Goal: Find specific page/section

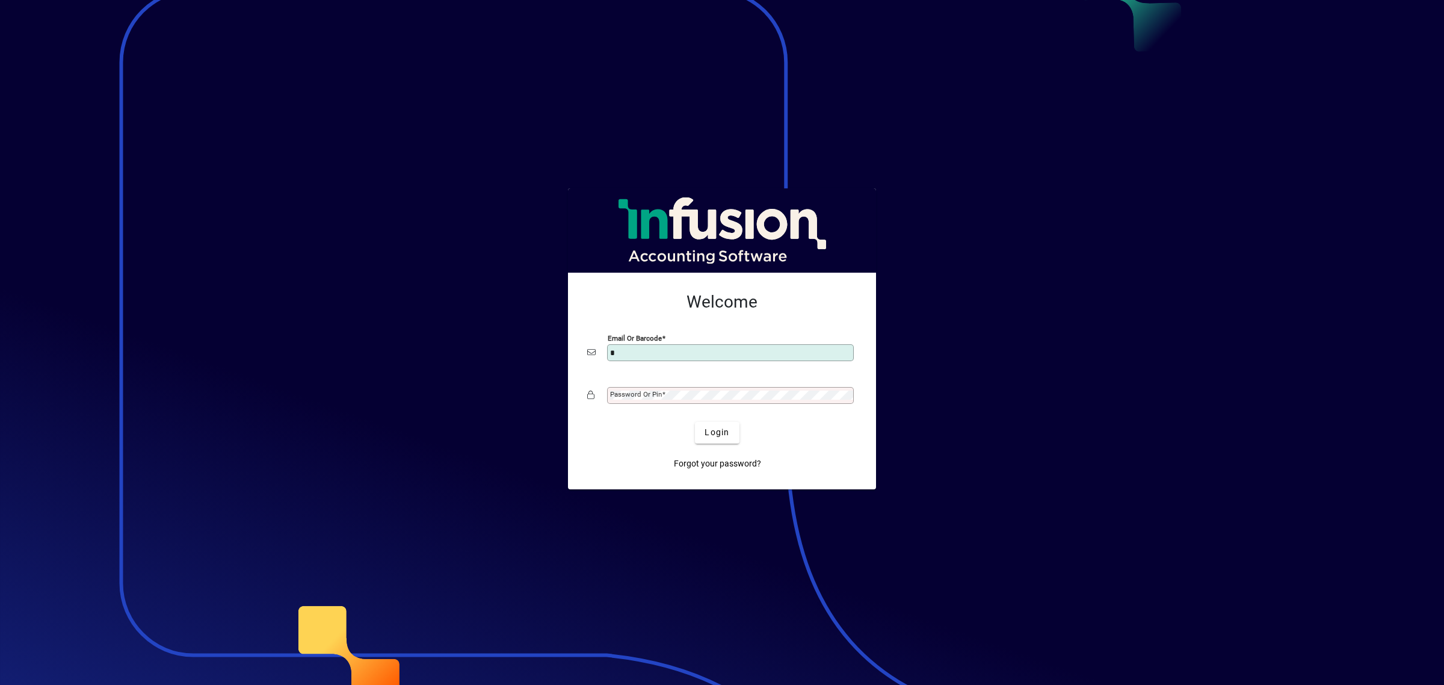
type input "**********"
click at [718, 434] on span "Login" at bounding box center [717, 432] width 25 height 13
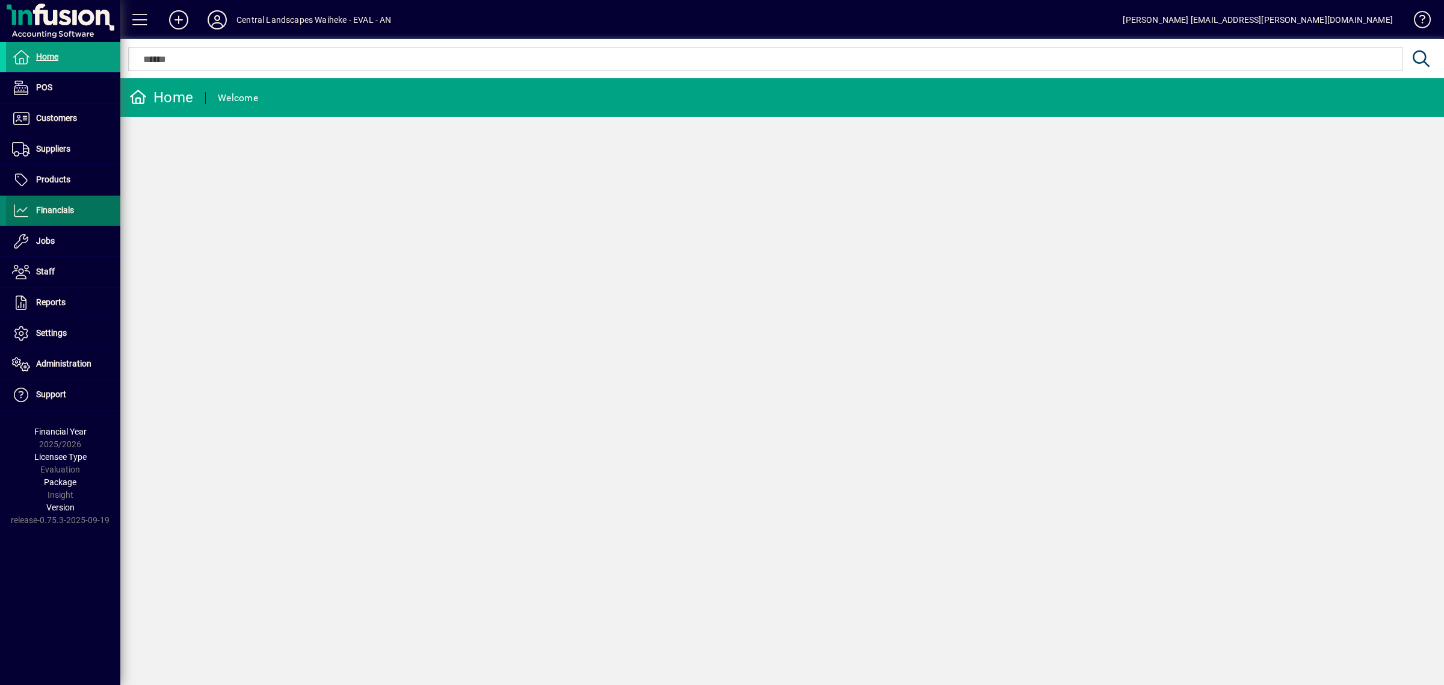
click at [47, 205] on span "Financials" at bounding box center [55, 210] width 38 height 10
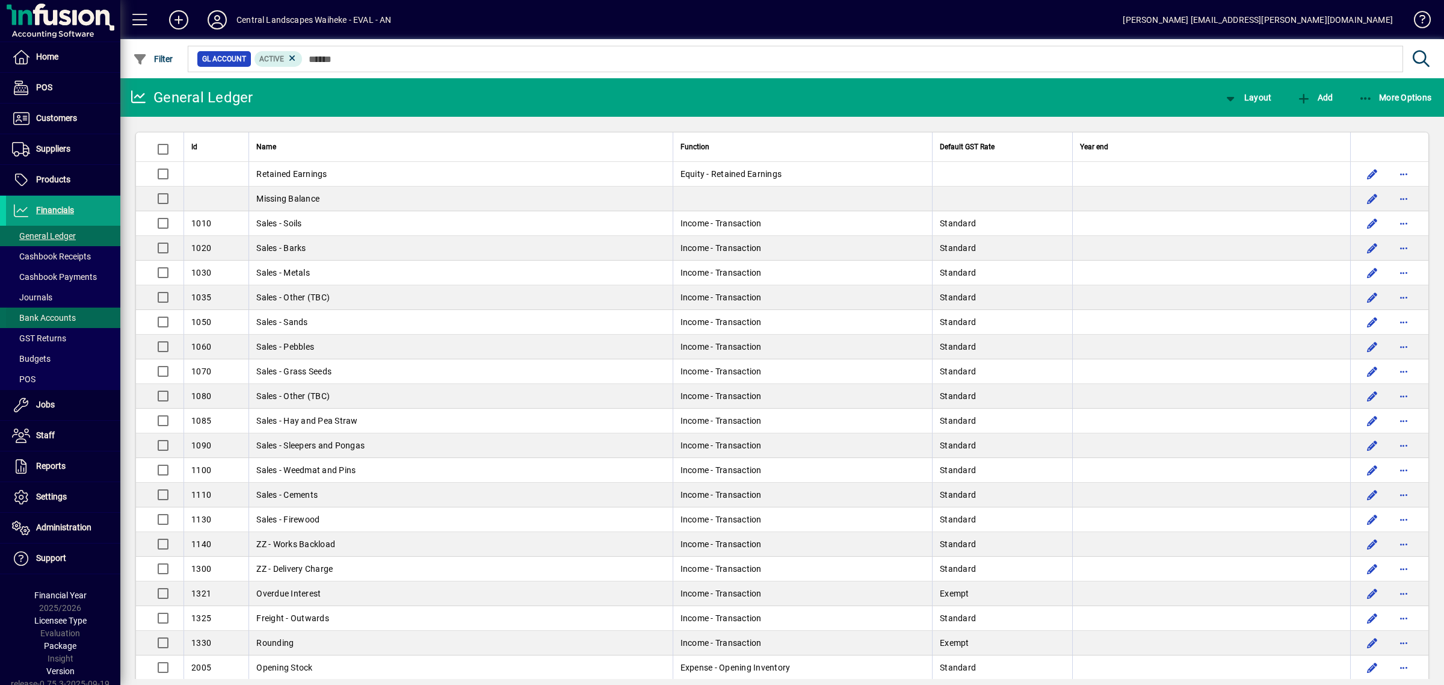
click at [51, 320] on span "Bank Accounts" at bounding box center [44, 318] width 64 height 10
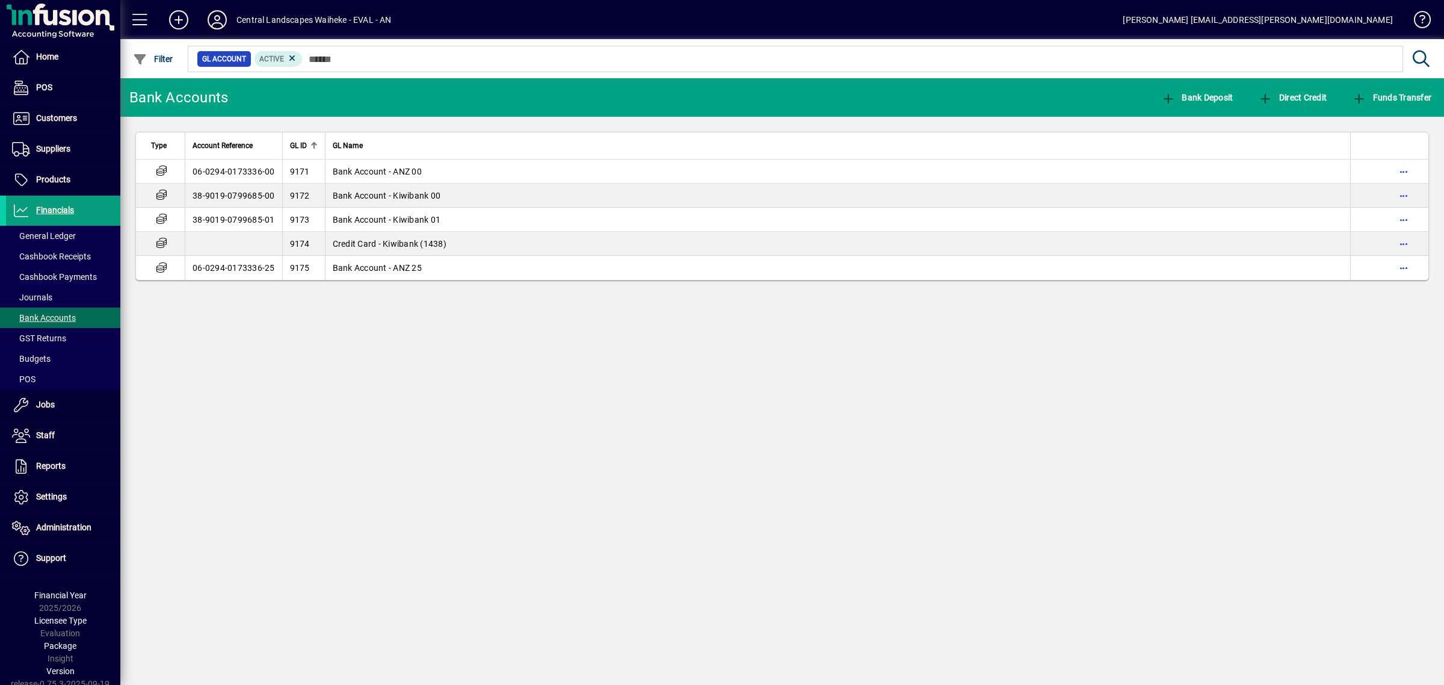
click at [218, 20] on icon at bounding box center [217, 19] width 24 height 19
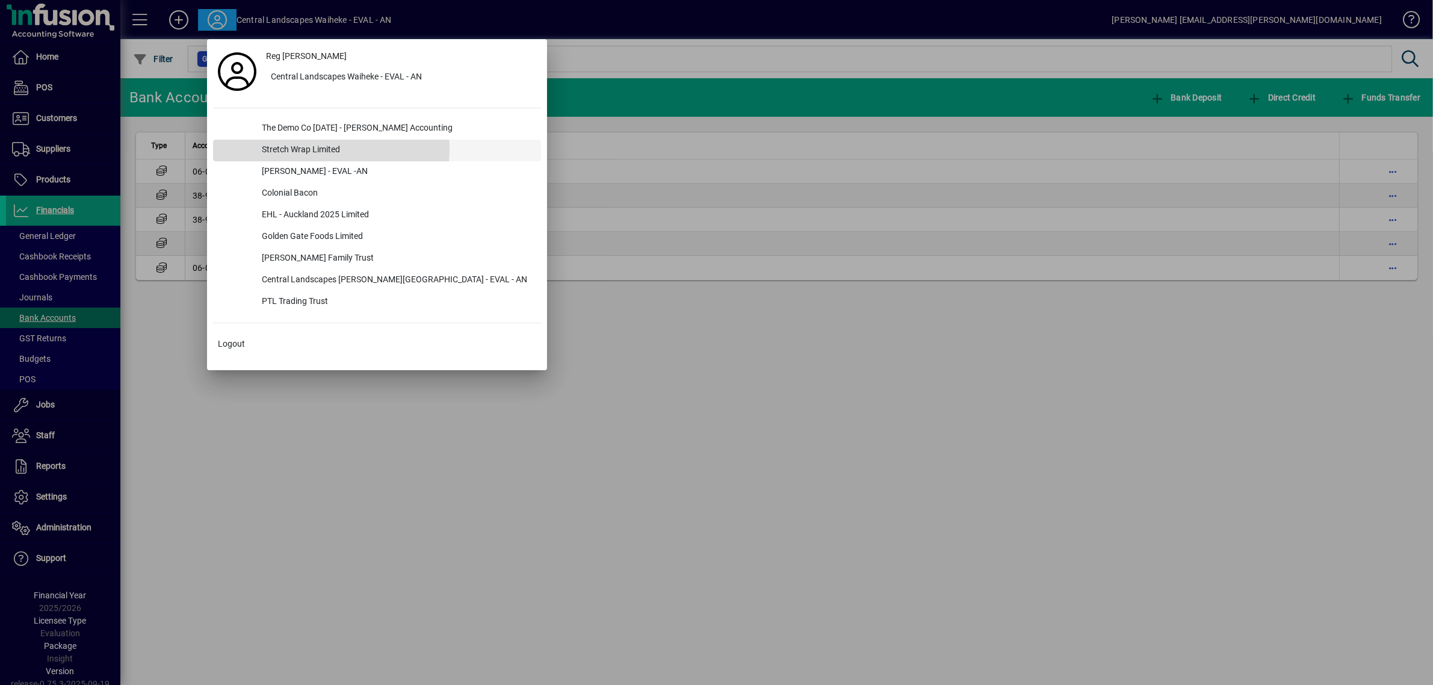
click at [311, 149] on div "Stretch Wrap Limited" at bounding box center [396, 151] width 289 height 22
